Goal: Task Accomplishment & Management: Manage account settings

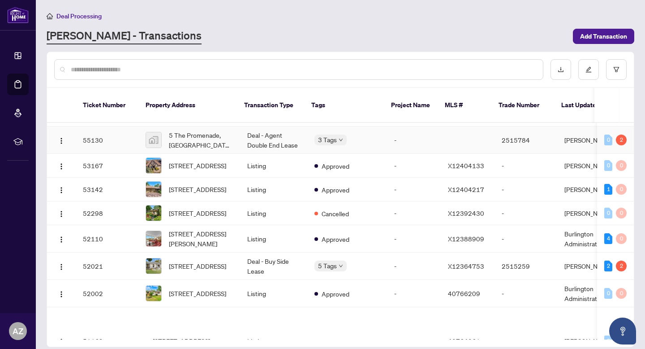
scroll to position [198, 0]
click at [267, 140] on td "Deal - Agent Double End Lease" at bounding box center [273, 139] width 67 height 27
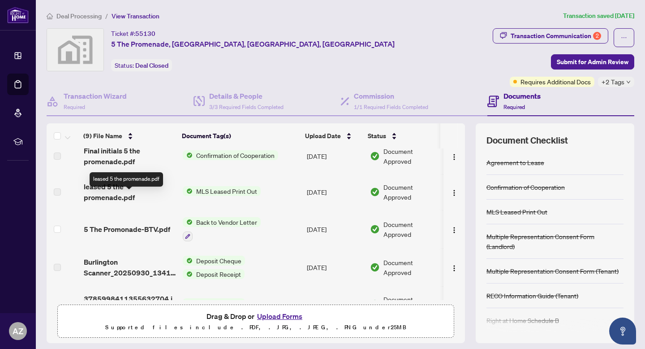
scroll to position [11, 0]
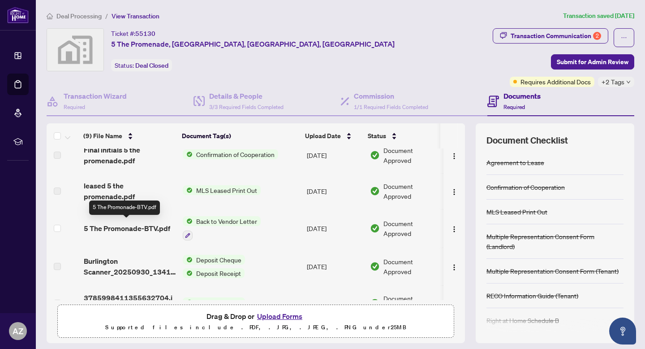
click at [164, 226] on span "5 The Promonade-BTV.pdf" at bounding box center [127, 228] width 86 height 11
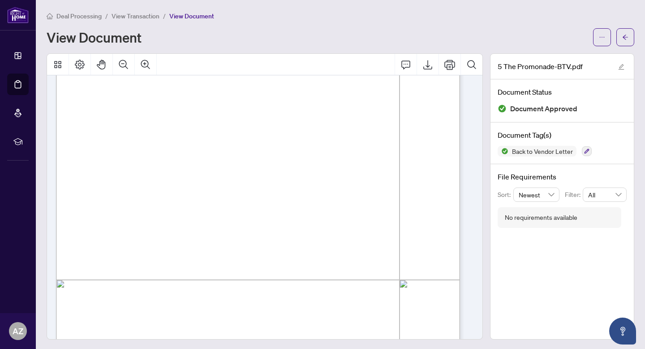
scroll to position [150, 0]
click at [622, 39] on button "button" at bounding box center [626, 37] width 18 height 18
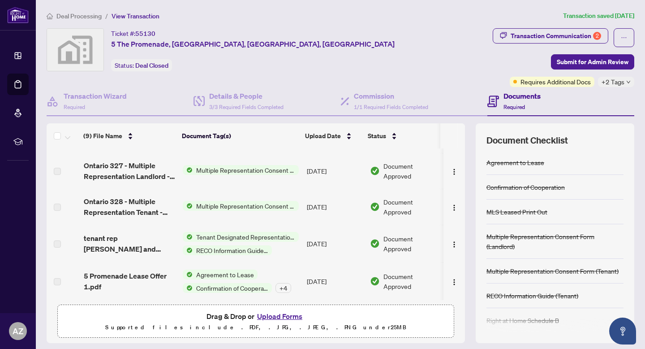
scroll to position [180, 0]
click at [113, 241] on span "tenant rep [PERSON_NAME] and [PERSON_NAME].pdf" at bounding box center [130, 243] width 92 height 22
click at [236, 237] on span "Tenant Designated Representation Agreement" at bounding box center [246, 236] width 106 height 10
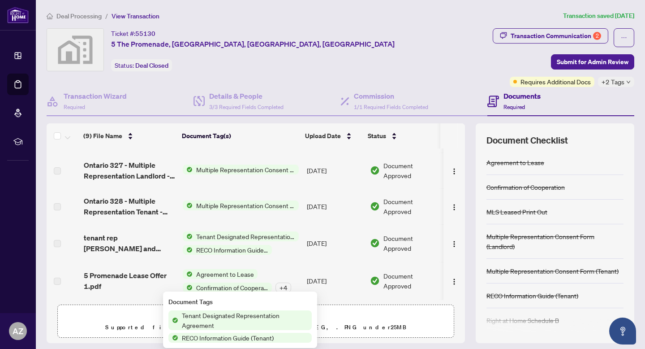
scroll to position [0, 0]
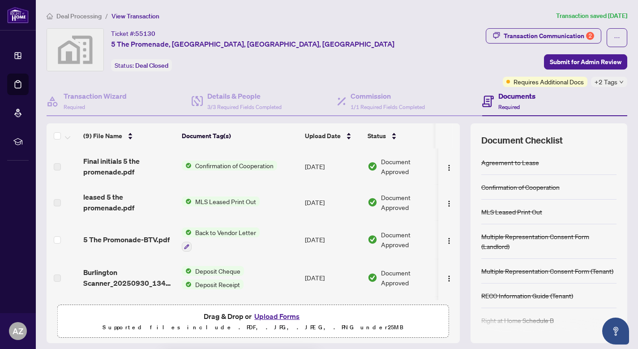
click at [542, 43] on span "Transaction Communication 2" at bounding box center [544, 37] width 116 height 19
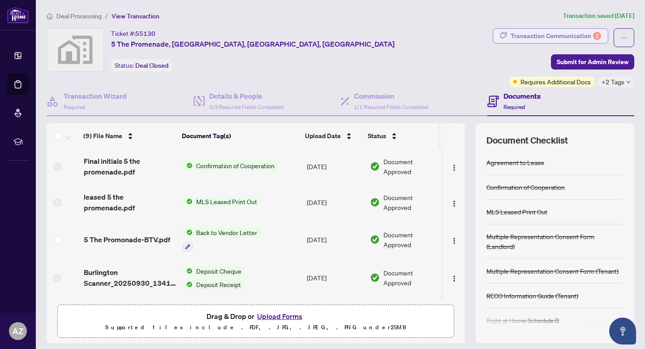
click at [538, 35] on div "Transaction Communication 2" at bounding box center [556, 36] width 91 height 14
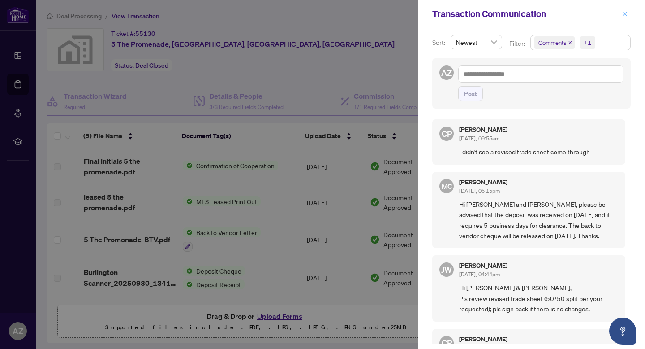
click at [630, 15] on button "button" at bounding box center [625, 14] width 12 height 11
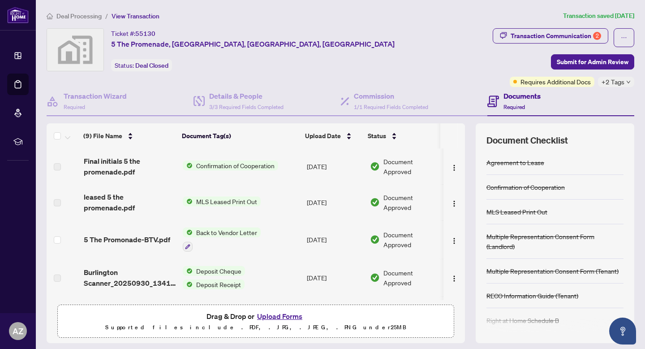
click at [87, 14] on span "Deal Processing" at bounding box center [78, 16] width 45 height 8
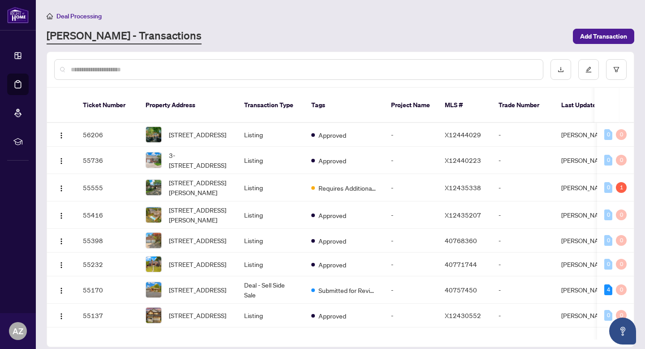
click at [122, 69] on input "text" at bounding box center [303, 70] width 465 height 10
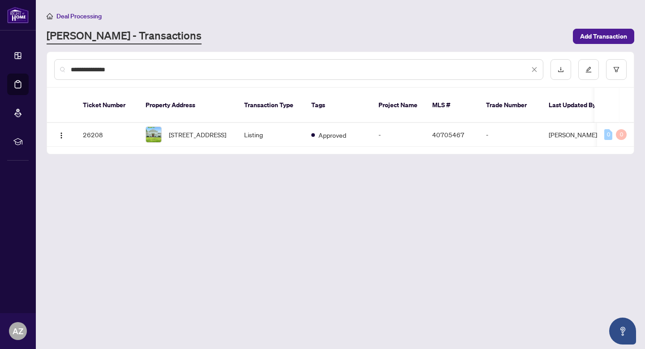
type input "**********"
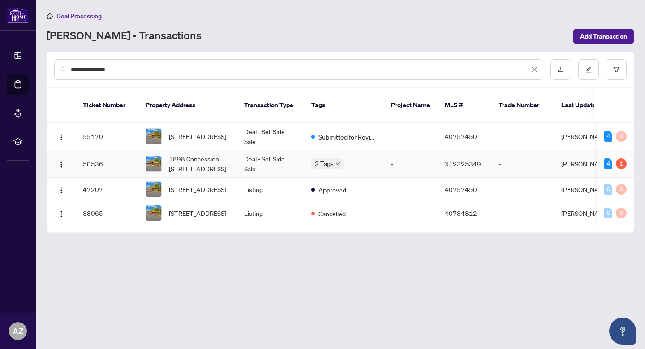
click at [375, 163] on td "2 Tags" at bounding box center [344, 163] width 80 height 27
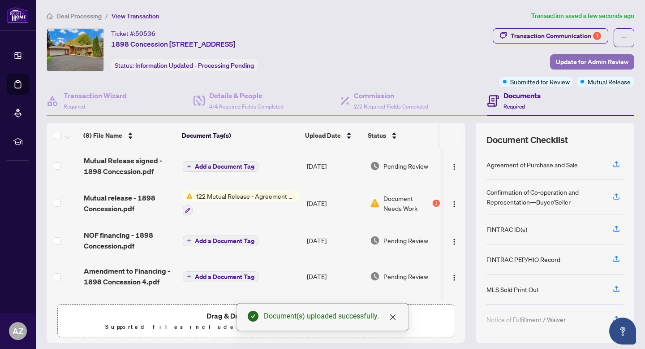
click at [608, 57] on span "Update for Admin Review" at bounding box center [592, 62] width 73 height 14
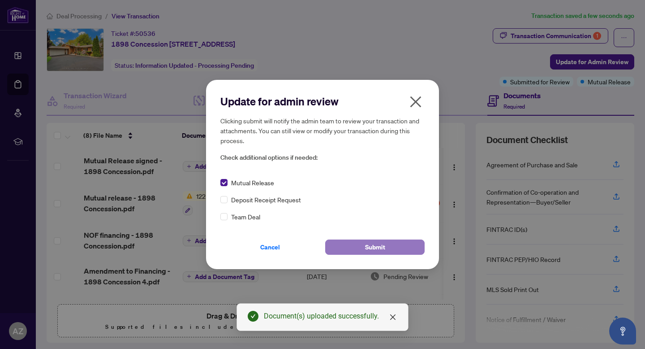
click at [380, 245] on span "Submit" at bounding box center [375, 247] width 20 height 14
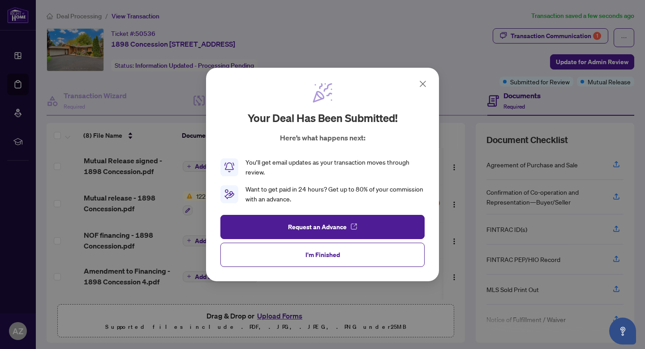
click at [430, 85] on div "Your deal has been submitted! Here’s what happens next: You’ll get email update…" at bounding box center [322, 174] width 233 height 213
click at [428, 85] on icon at bounding box center [423, 83] width 11 height 11
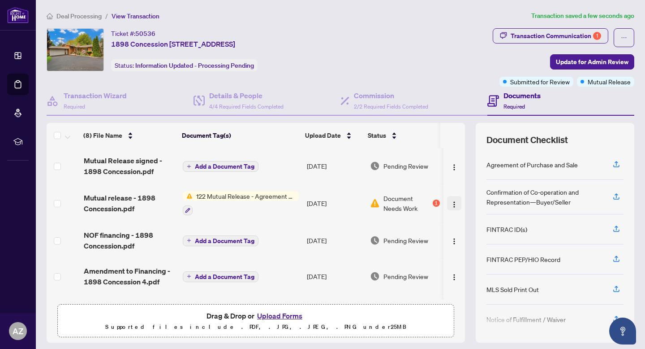
click at [451, 201] on img "button" at bounding box center [454, 204] width 7 height 7
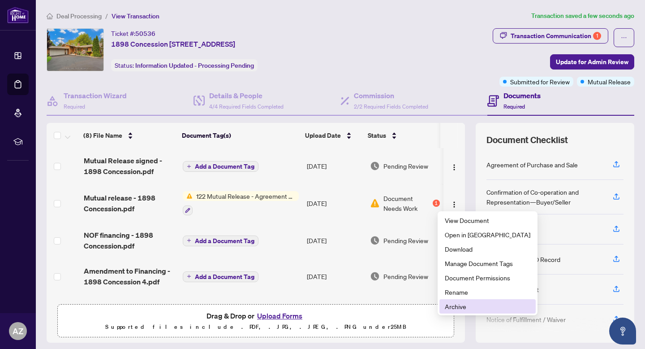
click at [457, 306] on span "Archive" at bounding box center [488, 306] width 86 height 10
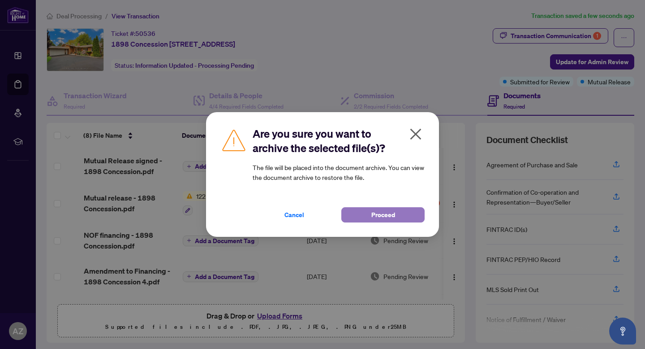
click at [388, 216] on span "Proceed" at bounding box center [383, 214] width 24 height 14
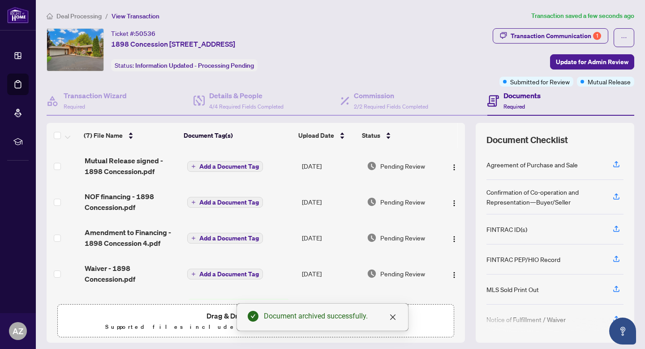
click at [97, 19] on span "Deal Processing" at bounding box center [78, 16] width 45 height 8
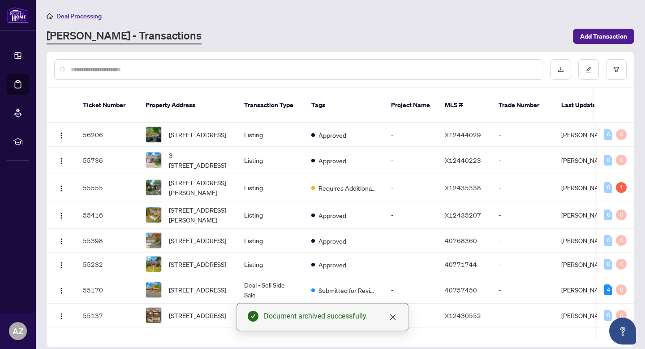
click at [136, 69] on input "text" at bounding box center [303, 70] width 465 height 10
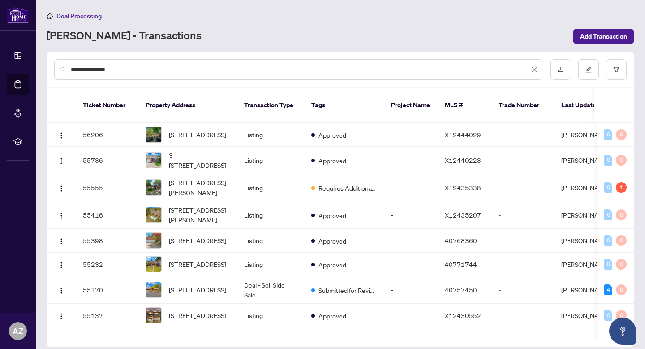
type input "**********"
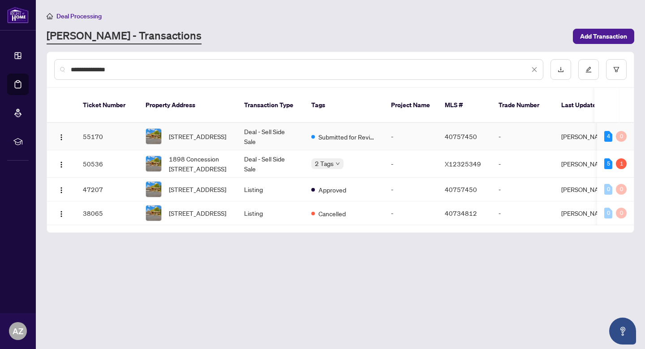
click at [265, 123] on td "Deal - Sell Side Sale" at bounding box center [270, 136] width 67 height 27
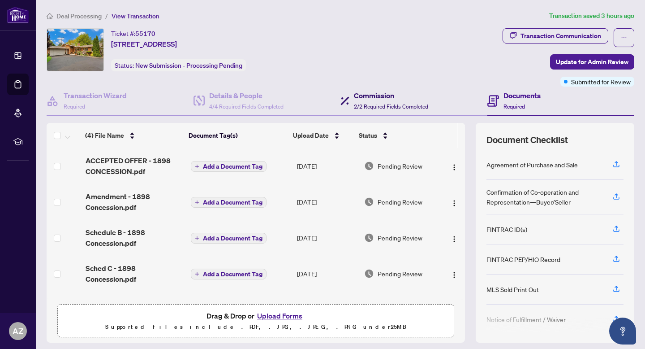
click at [388, 98] on h4 "Commission" at bounding box center [391, 95] width 74 height 11
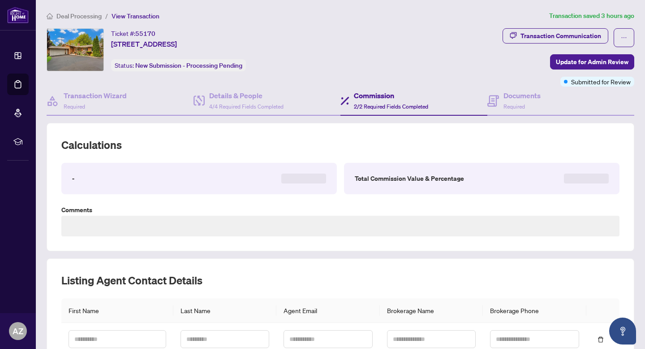
type textarea "**********"
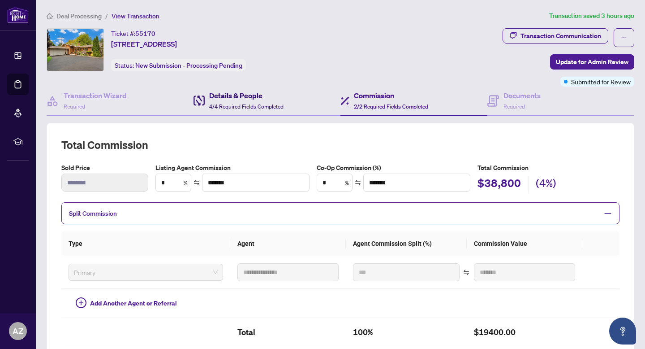
click at [269, 100] on h4 "Details & People" at bounding box center [246, 95] width 74 height 11
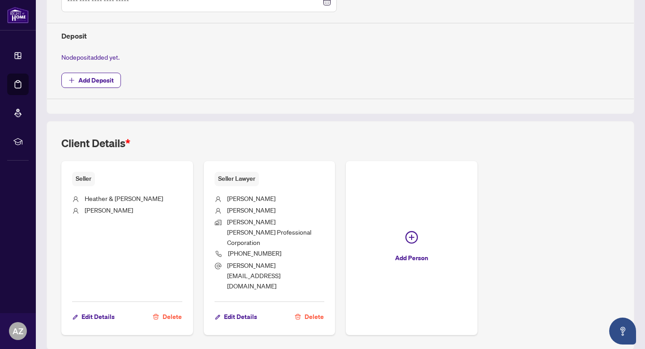
scroll to position [354, 0]
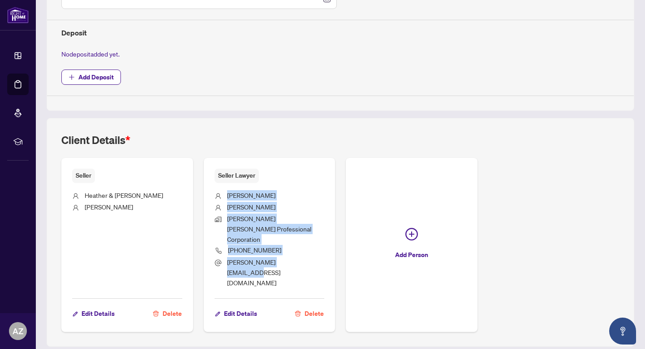
drag, startPoint x: 304, startPoint y: 252, endPoint x: 224, endPoint y: 195, distance: 98.0
click at [224, 195] on ul "[PERSON_NAME] [PERSON_NAME] [PERSON_NAME] [PERSON_NAME] Professional Corporatio…" at bounding box center [270, 237] width 110 height 109
copy ul "[PERSON_NAME] [PERSON_NAME] [PERSON_NAME] [PERSON_NAME] Professional Corporatio…"
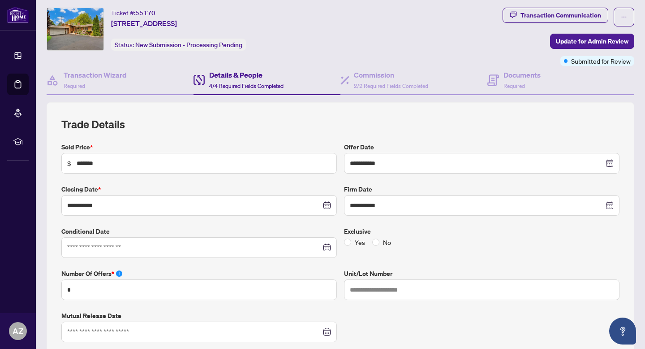
scroll to position [0, 0]
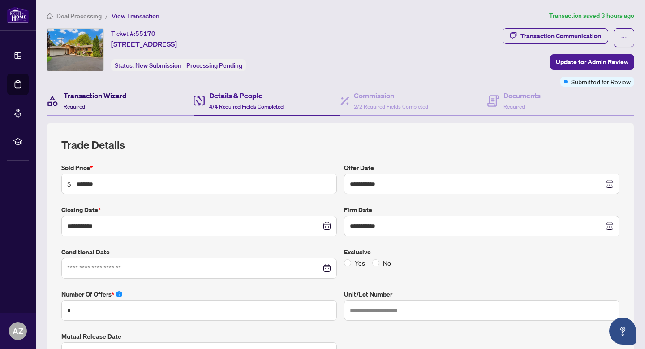
click at [125, 107] on div "Transaction Wizard Required" at bounding box center [95, 100] width 63 height 21
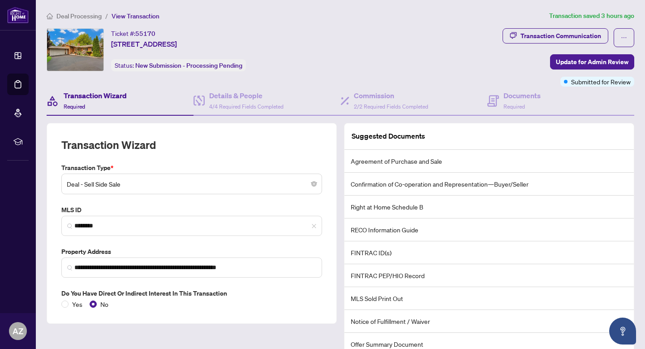
click at [77, 12] on span "Deal Processing" at bounding box center [78, 16] width 45 height 8
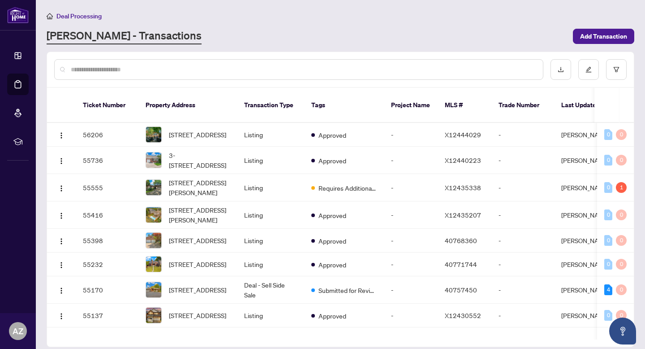
click at [168, 65] on input "text" at bounding box center [303, 70] width 465 height 10
type input "**********"
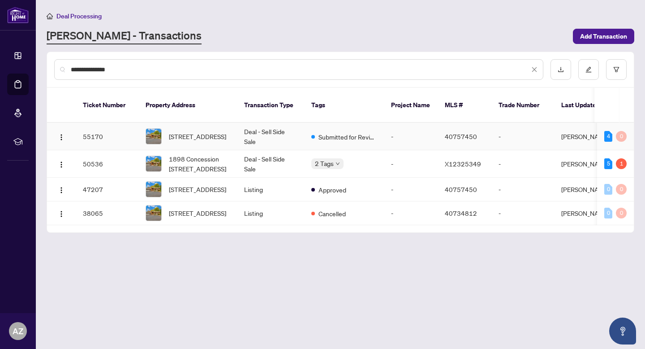
click at [262, 130] on td "Deal - Sell Side Sale" at bounding box center [270, 136] width 67 height 27
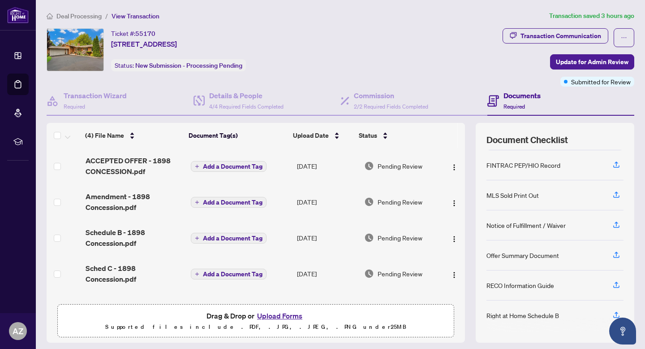
click at [79, 11] on li "Deal Processing" at bounding box center [74, 16] width 55 height 10
click at [80, 15] on span "Deal Processing" at bounding box center [78, 16] width 45 height 8
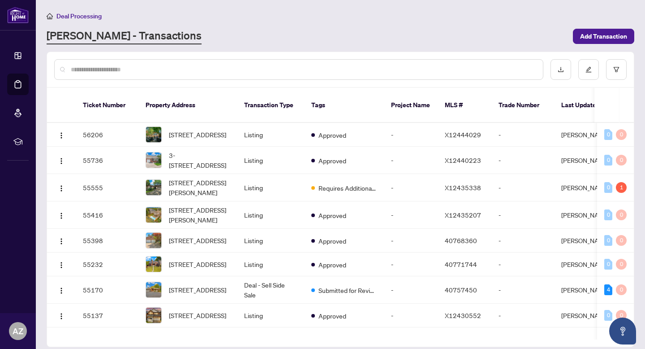
click at [97, 68] on input "text" at bounding box center [303, 70] width 465 height 10
type input "*******"
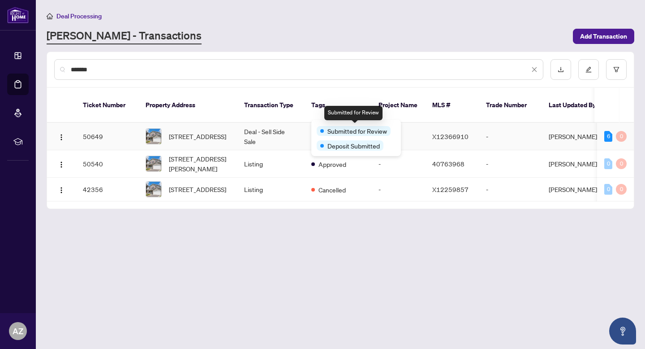
click at [226, 131] on span "[STREET_ADDRESS]" at bounding box center [197, 136] width 57 height 10
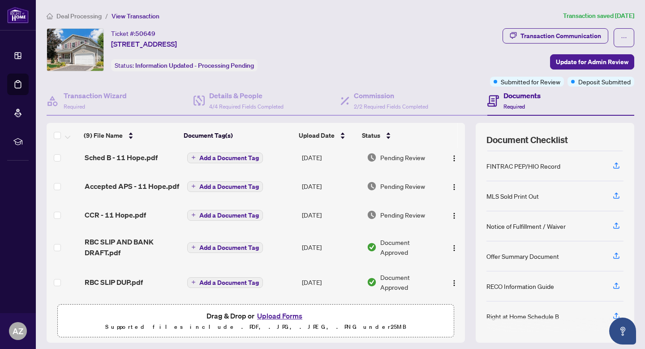
scroll to position [96, 0]
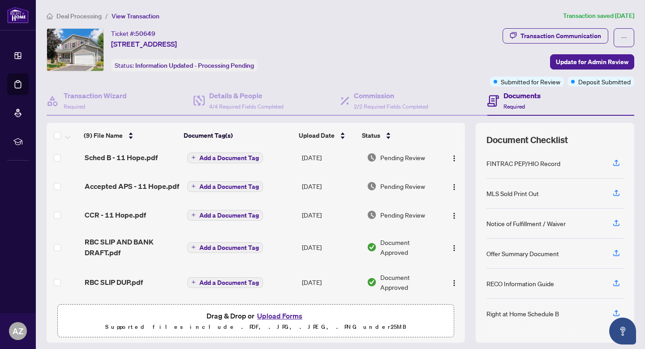
click at [76, 14] on span "Deal Processing" at bounding box center [78, 16] width 45 height 8
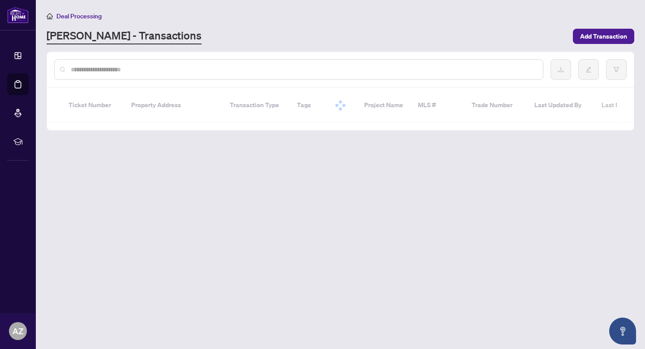
click at [131, 69] on input "text" at bounding box center [303, 70] width 465 height 10
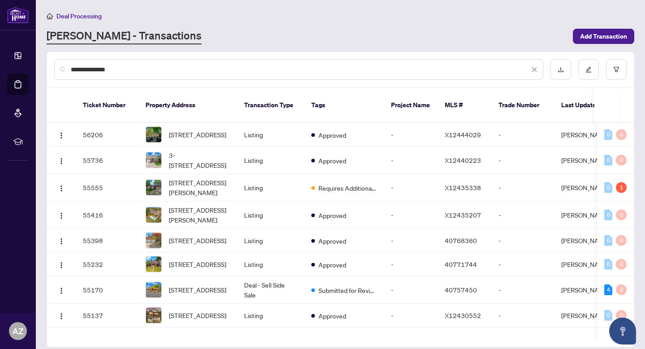
type input "**********"
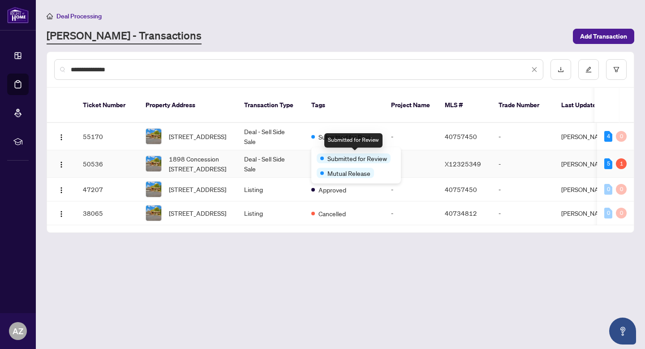
click at [294, 157] on td "Deal - Sell Side Sale" at bounding box center [270, 163] width 67 height 27
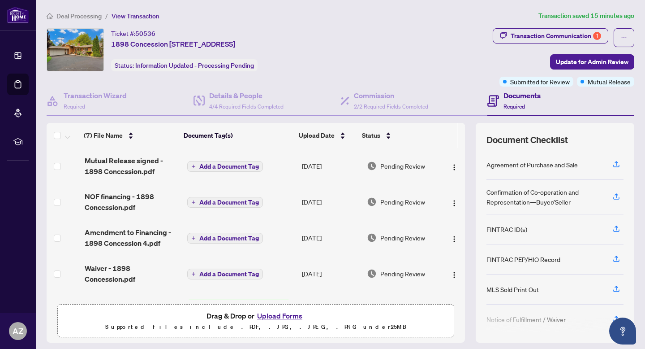
click at [60, 14] on span "Deal Processing" at bounding box center [78, 16] width 45 height 8
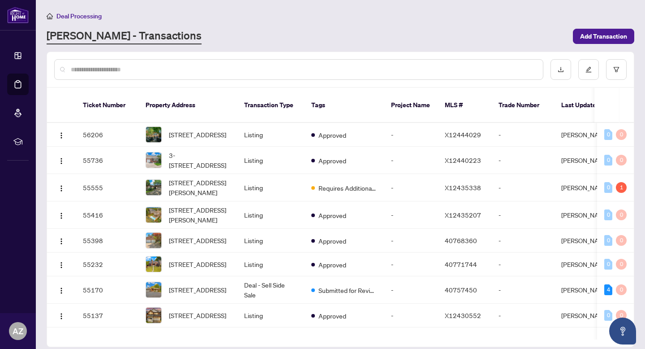
click at [179, 61] on div at bounding box center [298, 69] width 489 height 21
click at [139, 70] on input "text" at bounding box center [303, 70] width 465 height 10
type input "**********"
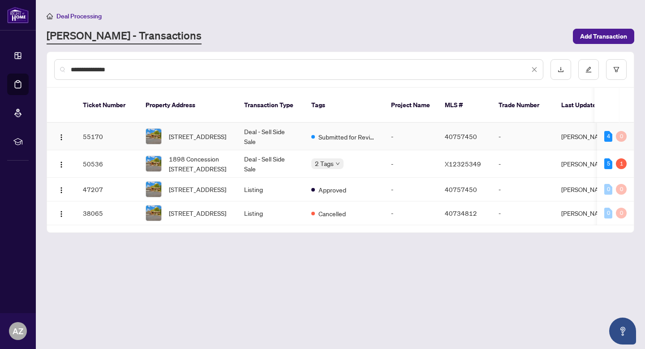
click at [305, 123] on td "Submitted for Review" at bounding box center [344, 136] width 80 height 27
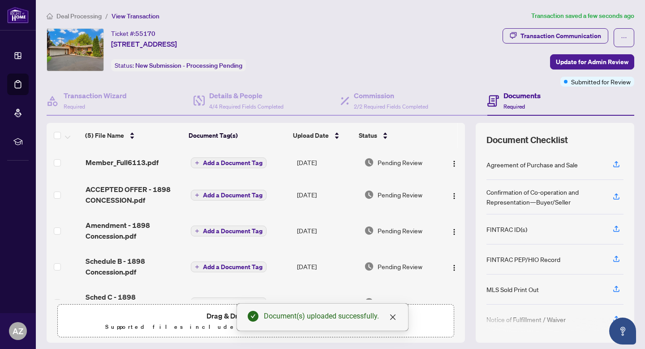
click at [86, 16] on span "Deal Processing" at bounding box center [78, 16] width 45 height 8
